Goal: Information Seeking & Learning: Learn about a topic

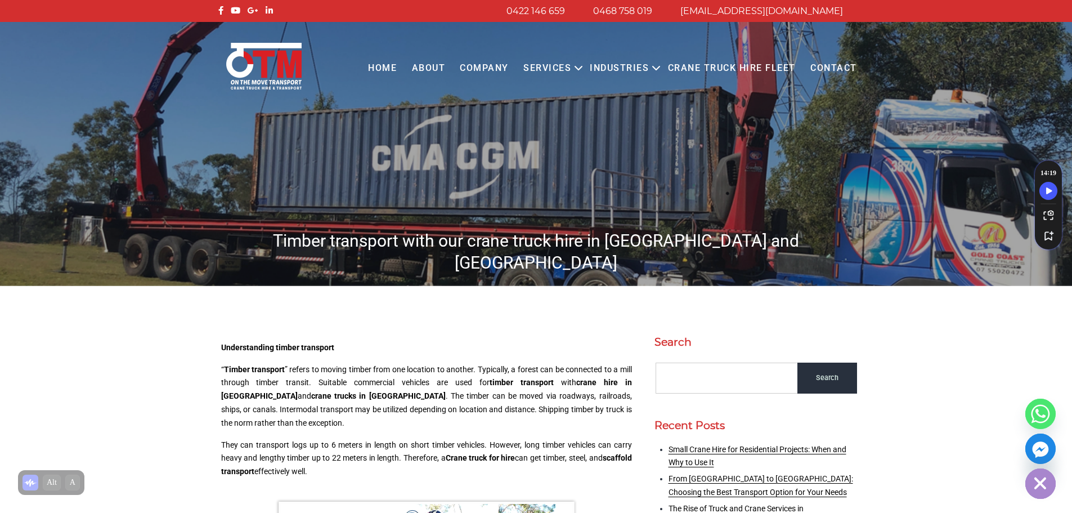
click at [521, 237] on h1 "Timber transport with our crane truck hire in [GEOGRAPHIC_DATA] and [GEOGRAPHIC…" at bounding box center [535, 252] width 641 height 44
click at [489, 378] on link "timber transport" at bounding box center [521, 382] width 64 height 9
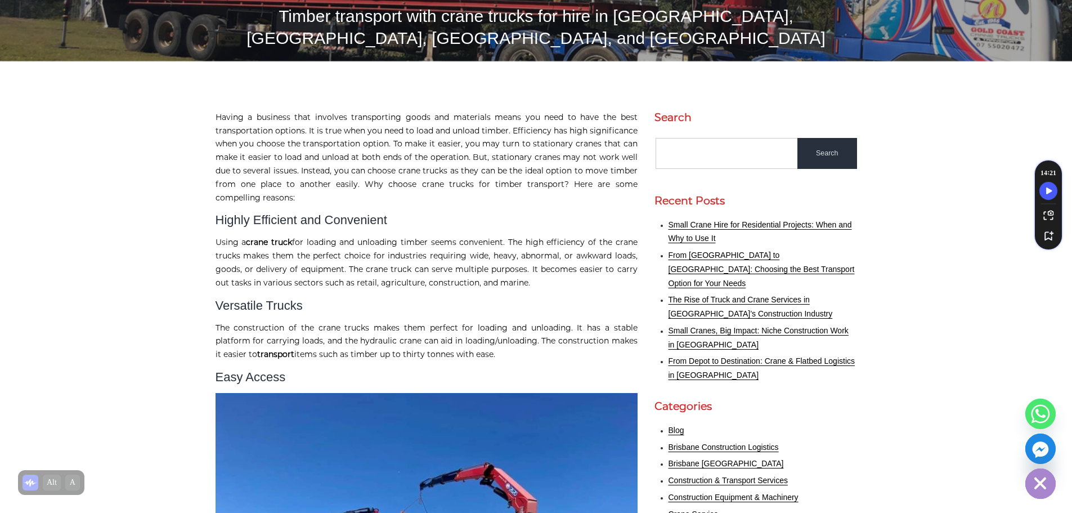
scroll to position [225, 0]
click at [357, 247] on p "Using a crane truck for loading and unloading timber seems convenient. The high…" at bounding box center [426, 261] width 422 height 53
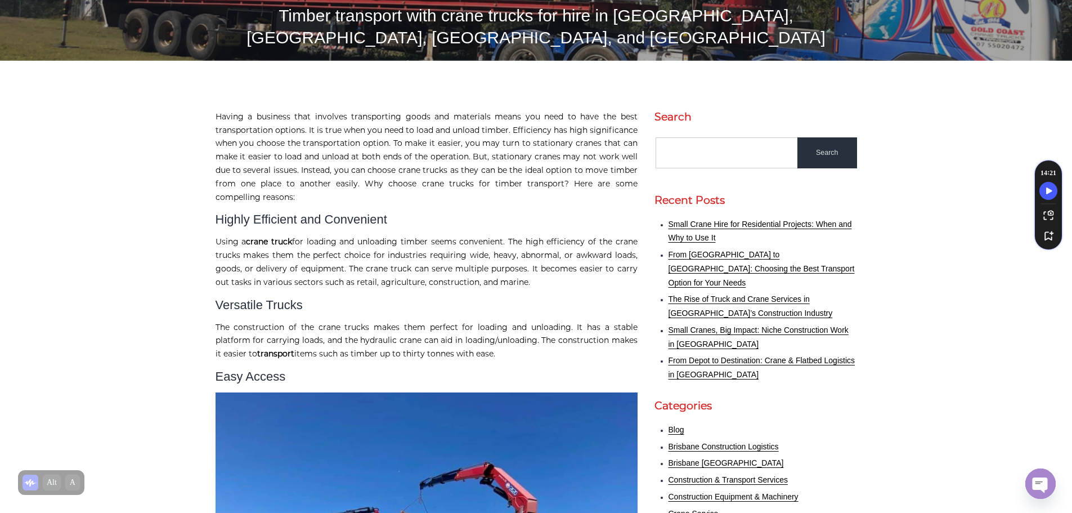
click at [437, 244] on p "Using a crane truck for loading and unloading timber seems convenient. The high…" at bounding box center [426, 261] width 422 height 53
click at [544, 244] on p "Using a crane truck for loading and unloading timber seems convenient. The high…" at bounding box center [426, 261] width 422 height 53
click at [616, 245] on p "Using a crane truck for loading and unloading timber seems convenient. The high…" at bounding box center [426, 261] width 422 height 53
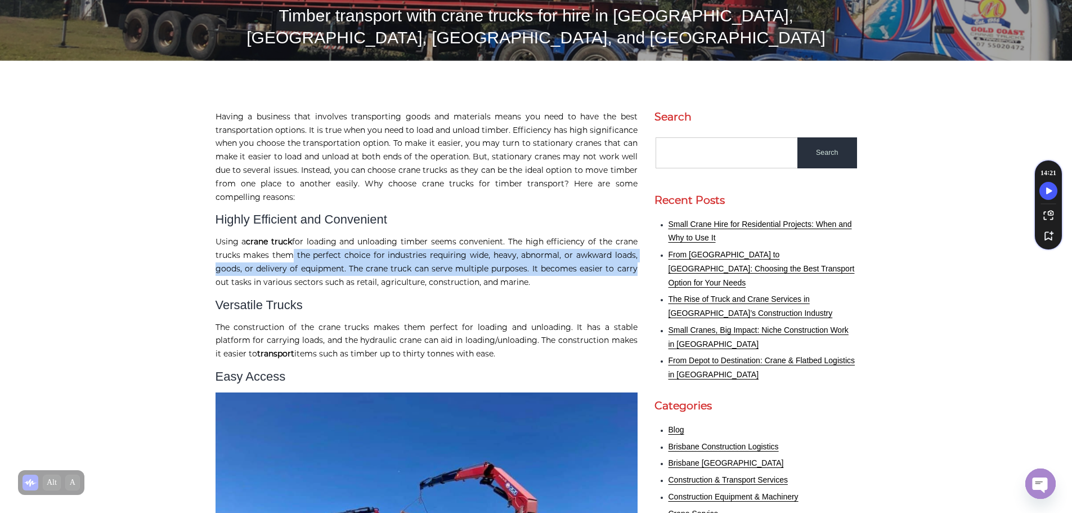
drag, startPoint x: 286, startPoint y: 257, endPoint x: 635, endPoint y: 265, distance: 348.9
click at [635, 265] on p "Using a crane truck for loading and unloading timber seems convenient. The high…" at bounding box center [426, 261] width 422 height 53
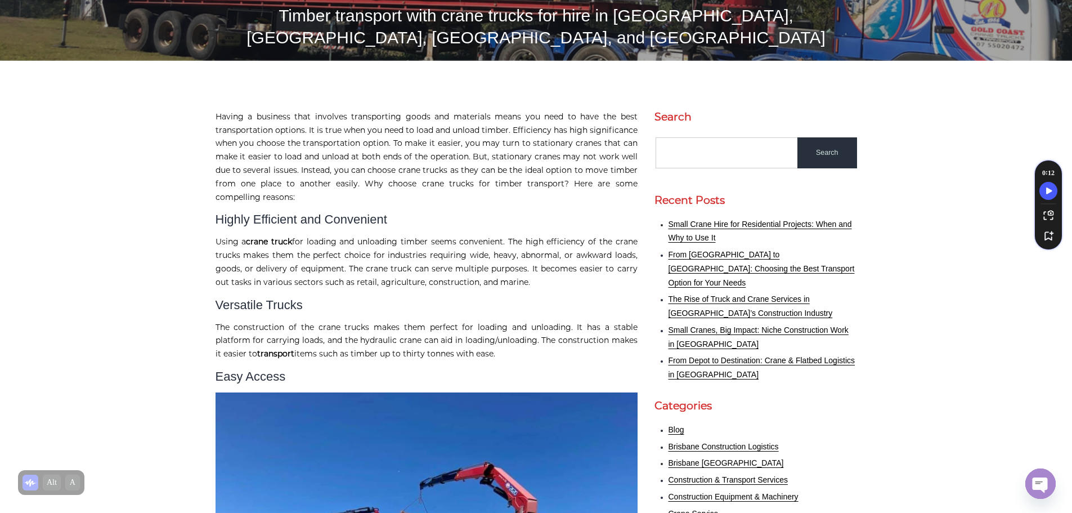
click at [304, 289] on p "Using a crane truck for loading and unloading timber seems convenient. The high…" at bounding box center [426, 261] width 422 height 53
click at [244, 312] on h2 "Versatile Trucks" at bounding box center [426, 305] width 422 height 15
click at [278, 309] on h2 "Versatile Trucks" at bounding box center [426, 305] width 422 height 15
click at [244, 331] on p "The construction of the crane trucks makes them perfect for loading and unloadi…" at bounding box center [426, 341] width 422 height 40
click at [429, 339] on p "The construction of the crane trucks makes them perfect for loading and unloadi…" at bounding box center [426, 341] width 422 height 40
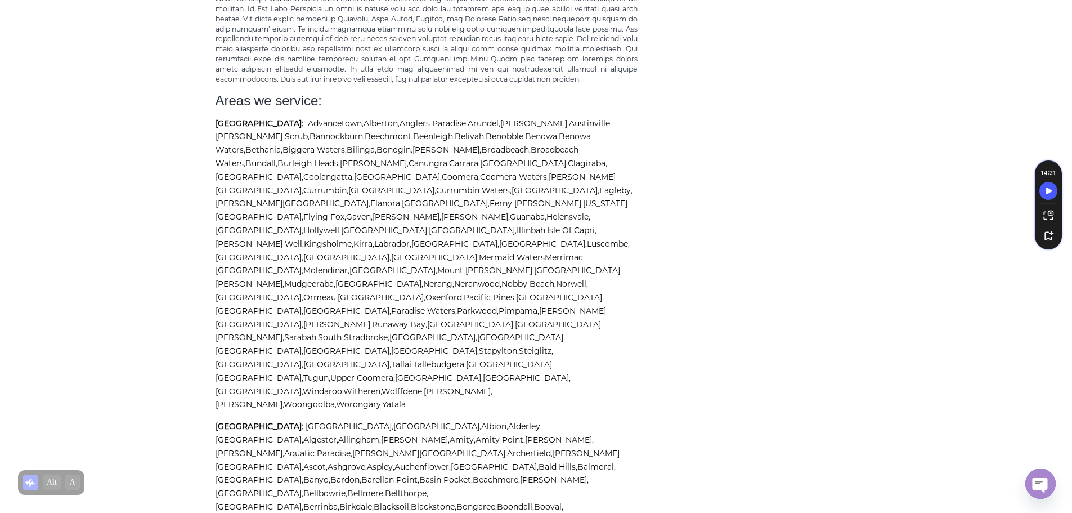
scroll to position [1688, 0]
